Goal: Complete application form

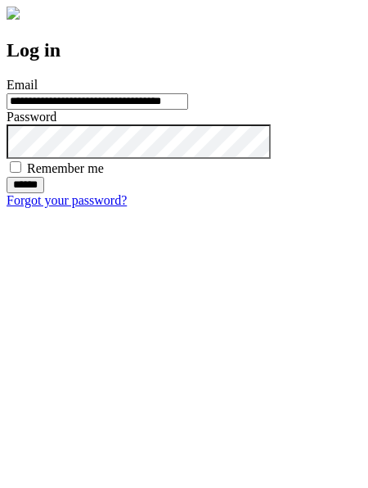
type input "**********"
click at [44, 193] on input "******" at bounding box center [26, 185] width 38 height 16
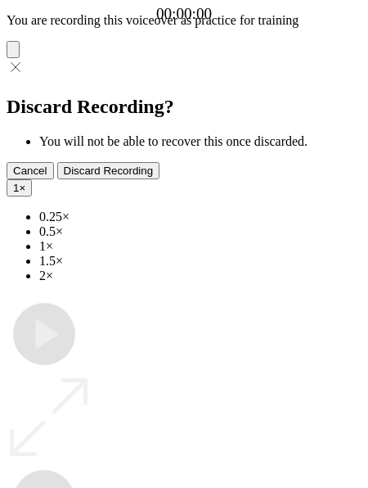
type input "**********"
